Goal: Go to known website: Access a specific website the user already knows

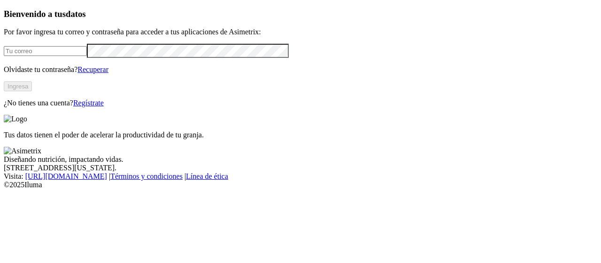
click at [57, 56] on input "email" at bounding box center [45, 51] width 83 height 10
type input "[PERSON_NAME][EMAIL_ADDRESS][PERSON_NAME][DOMAIN_NAME]"
click input "submit" at bounding box center [0, 0] width 0 height 0
